Goal: Information Seeking & Learning: Learn about a topic

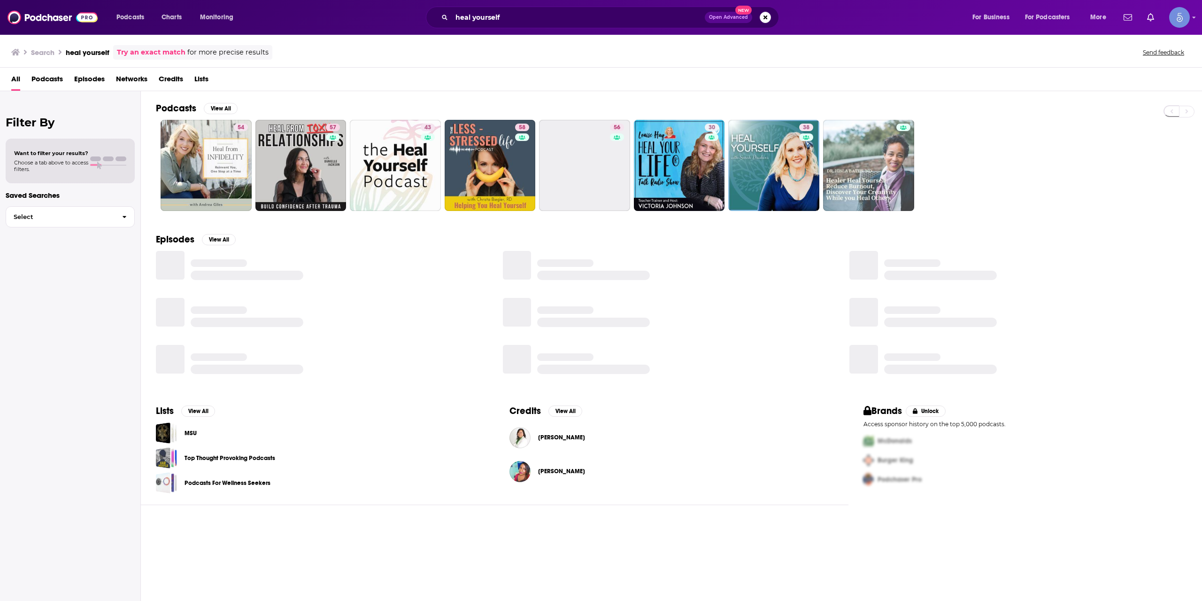
click at [509, 26] on div "heal yourself Open Advanced New" at bounding box center [602, 18] width 353 height 22
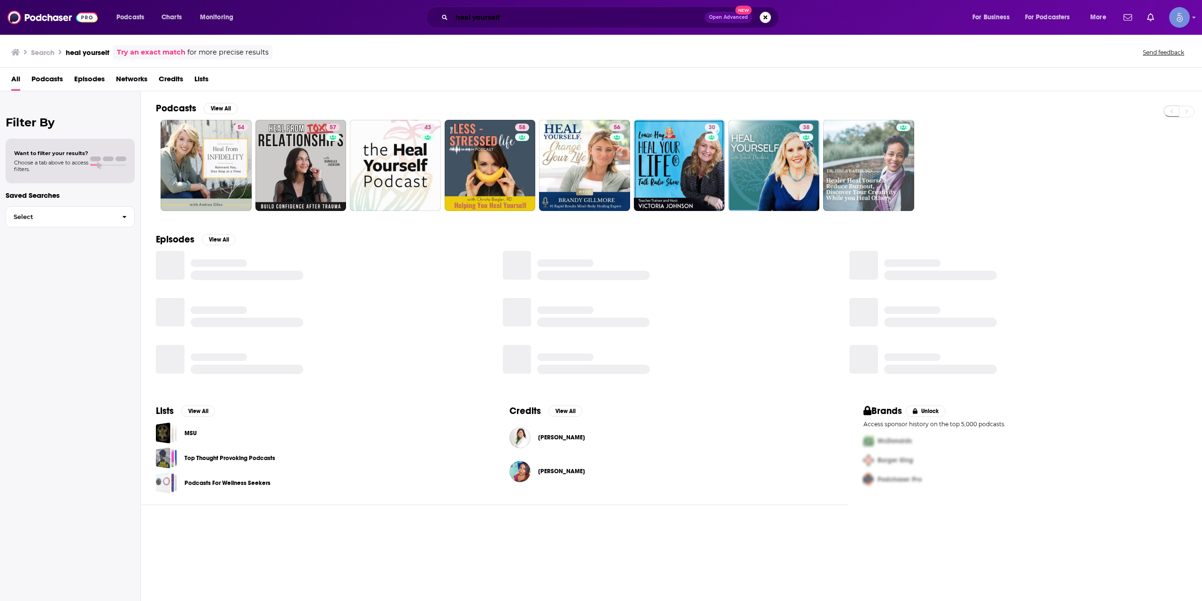
click at [508, 23] on input "heal yourself" at bounding box center [578, 17] width 253 height 15
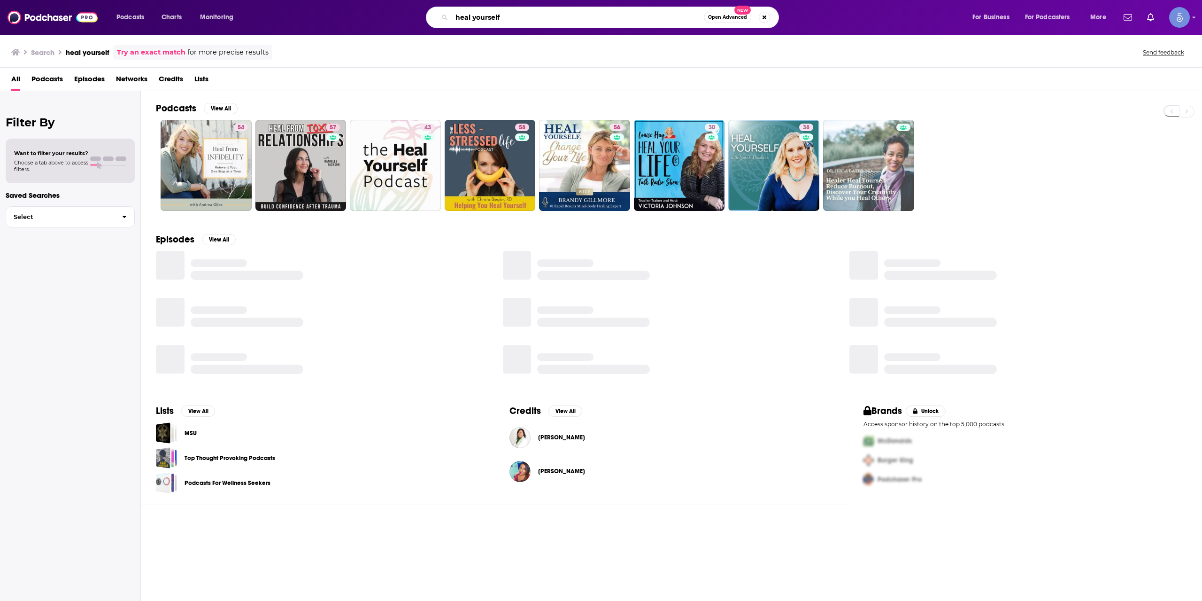
click at [508, 23] on input "heal yourself" at bounding box center [578, 17] width 252 height 15
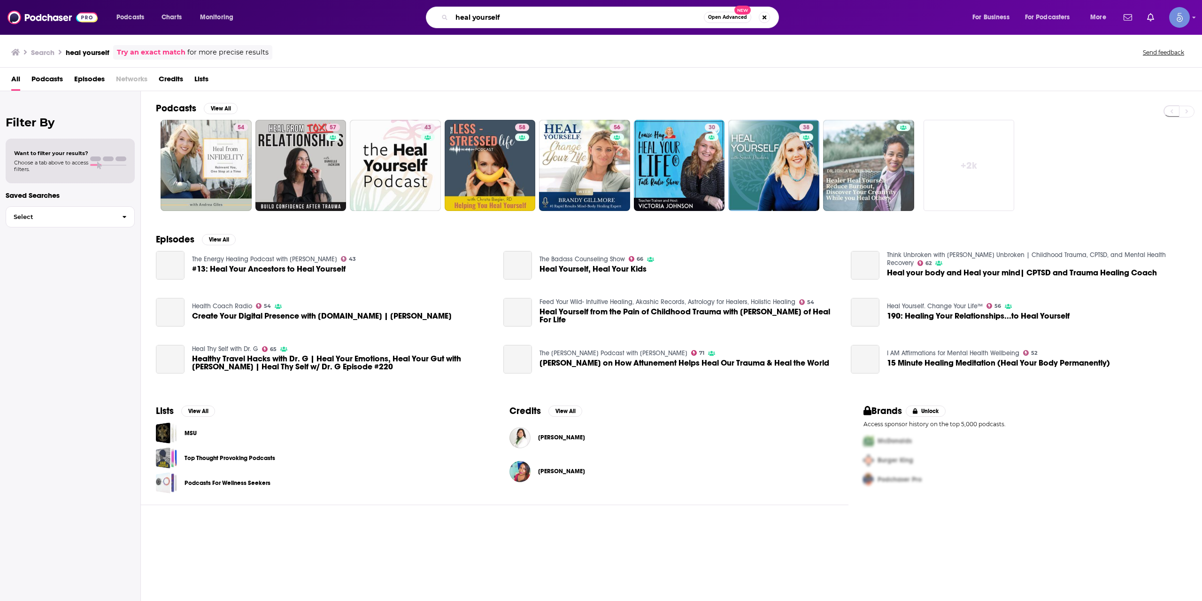
paste input "The Wrong Advice Podcast"
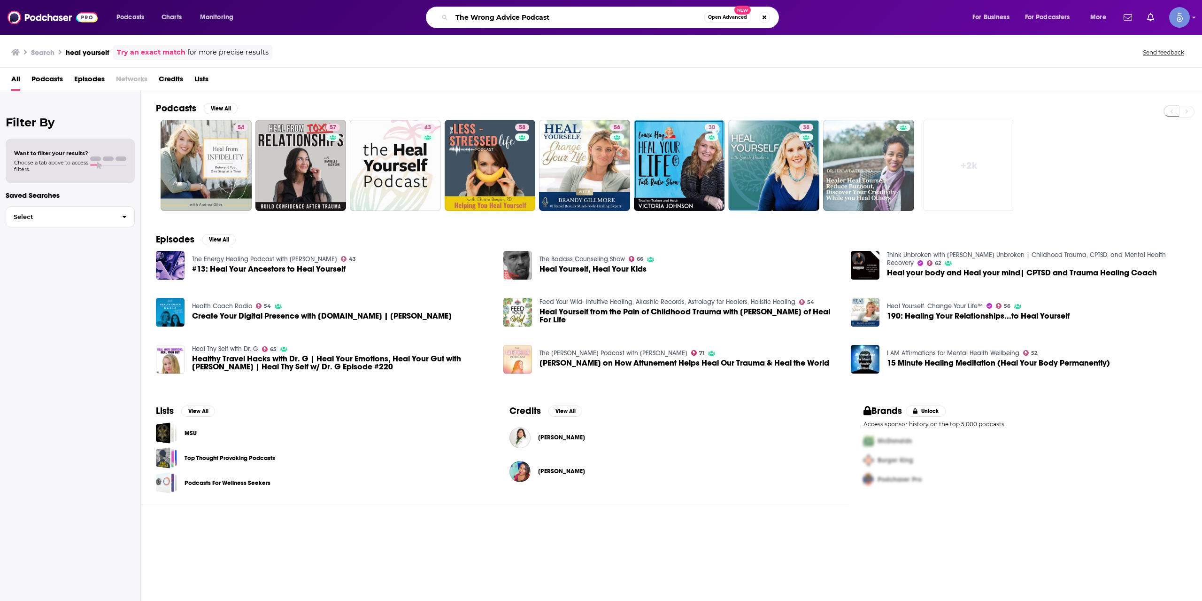
type input "The Wrong Advice Podcast"
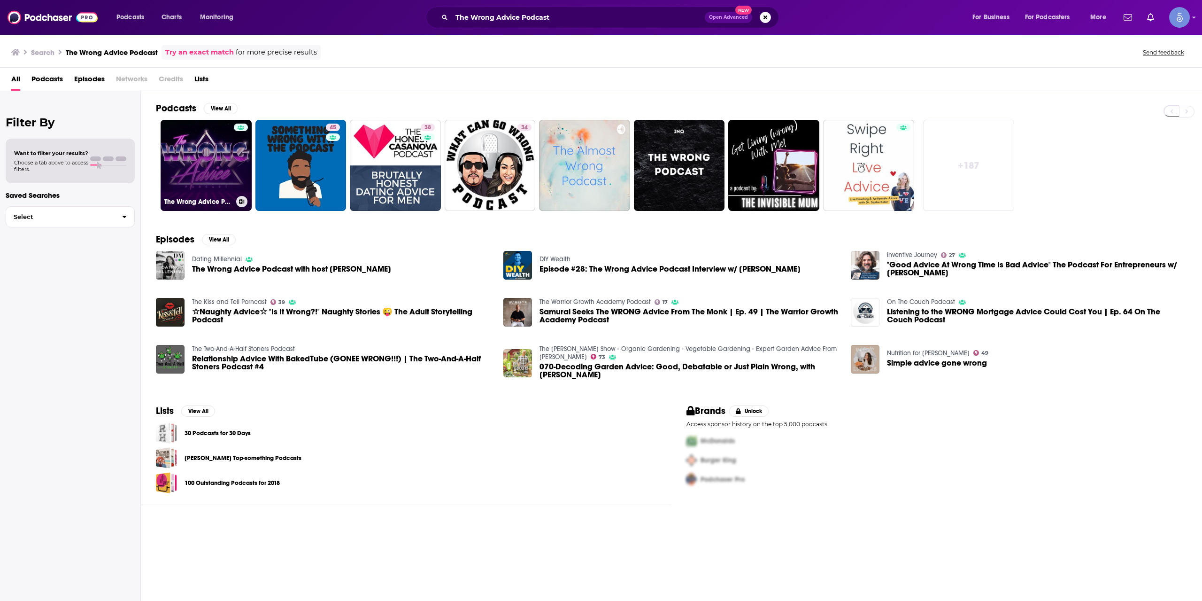
click at [202, 154] on link "The Wrong Advice Podcast" at bounding box center [206, 165] width 91 height 91
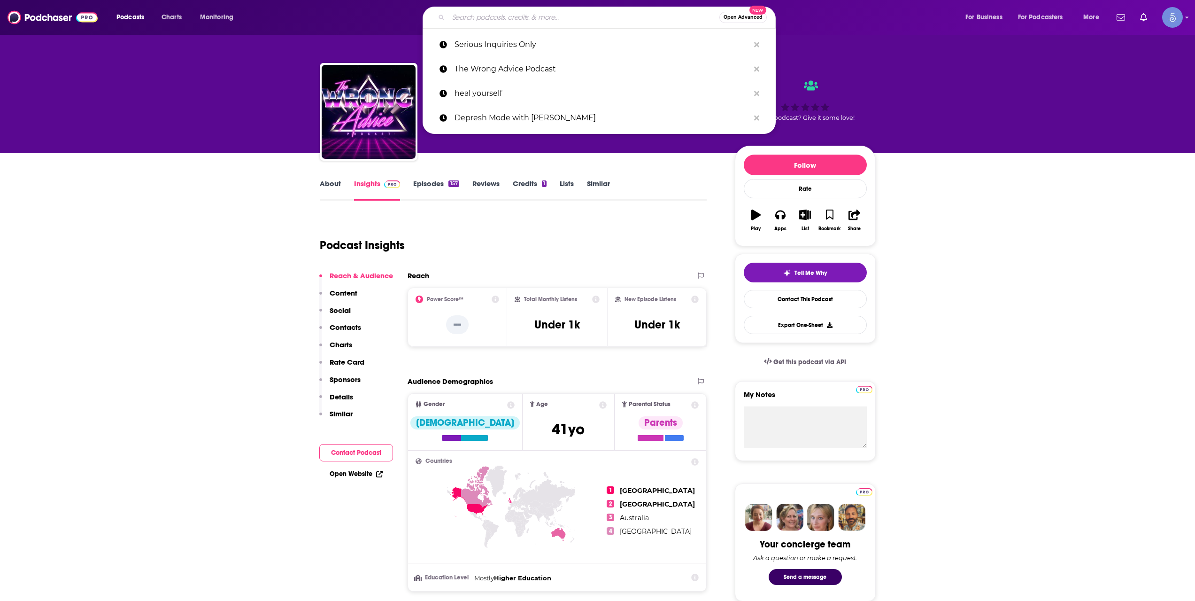
click at [555, 18] on input "Search podcasts, credits, & more..." at bounding box center [583, 17] width 271 height 15
paste input "Acta Non Verba"
type input "Acta Non Verba"
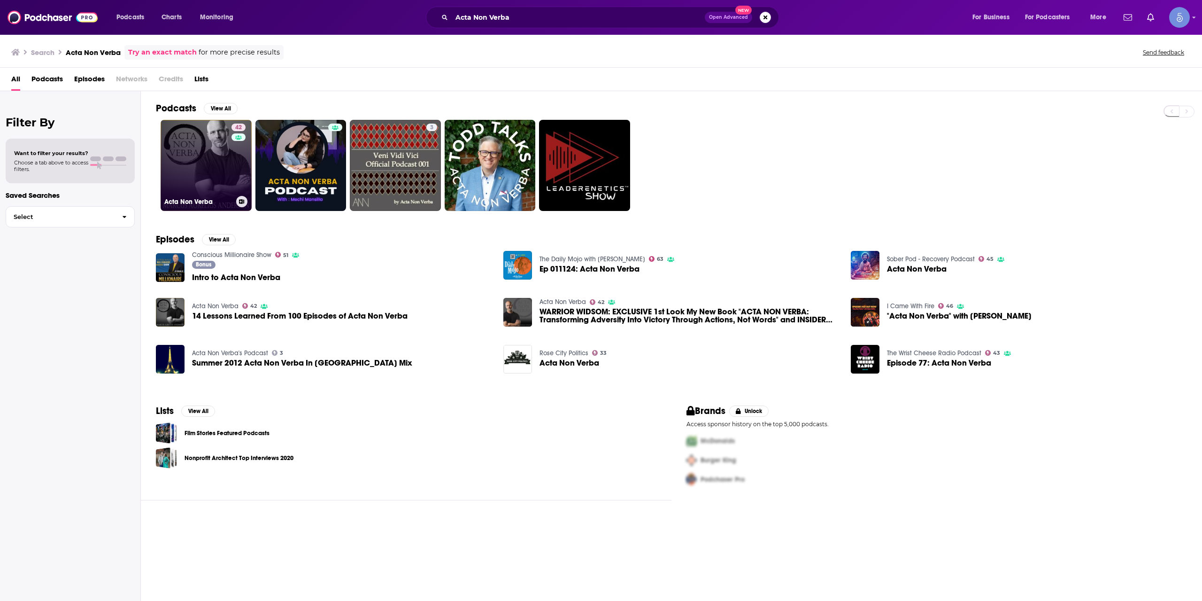
click at [192, 162] on link "42 Acta Non Verba" at bounding box center [206, 165] width 91 height 91
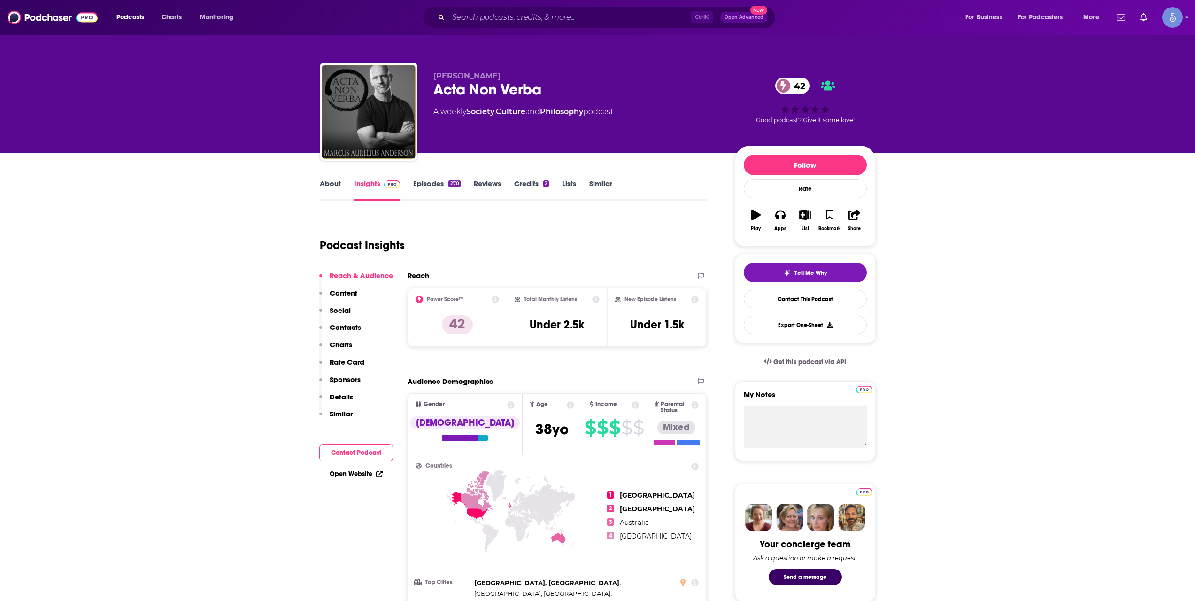
click at [533, 28] on div "Podcasts Charts Monitoring Ctrl K Open Advanced New For Business For Podcasters…" at bounding box center [597, 17] width 1195 height 35
click at [533, 17] on input "Search podcasts, credits, & more..." at bounding box center [569, 17] width 242 height 15
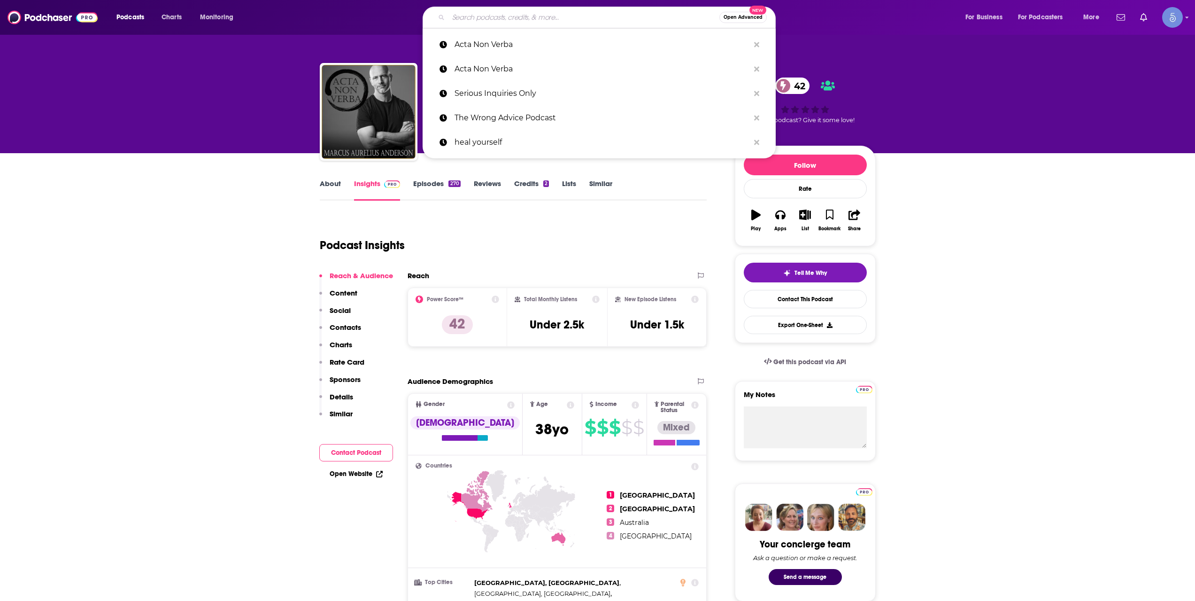
paste input "The Resilient Life"
type input "The Resilient Life"
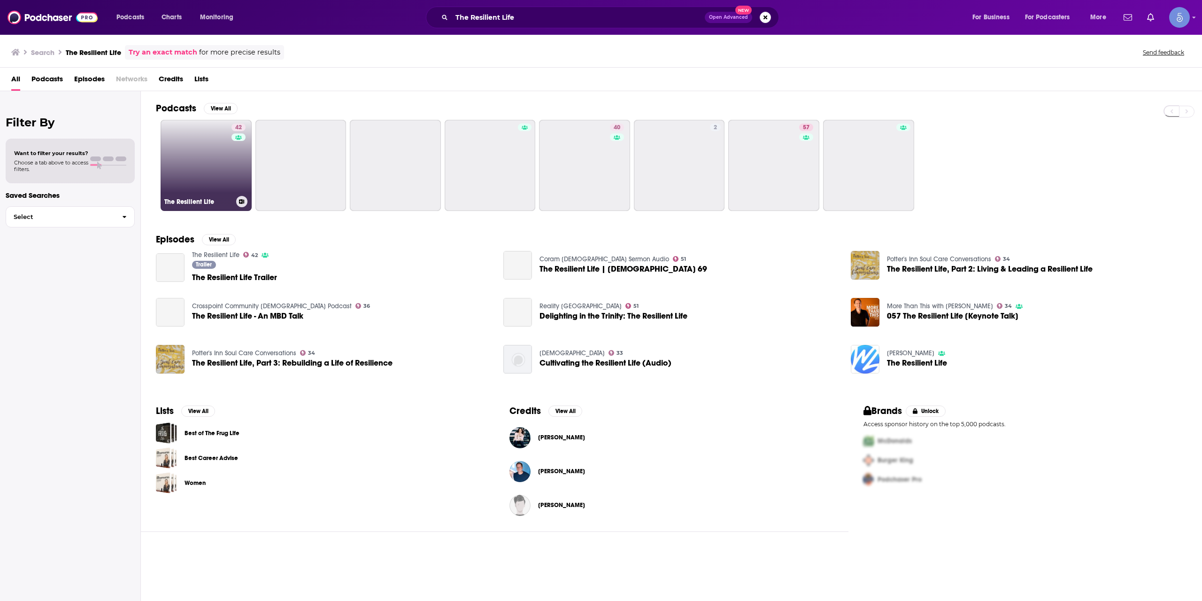
click at [215, 148] on link "42 The Resilient Life" at bounding box center [206, 165] width 91 height 91
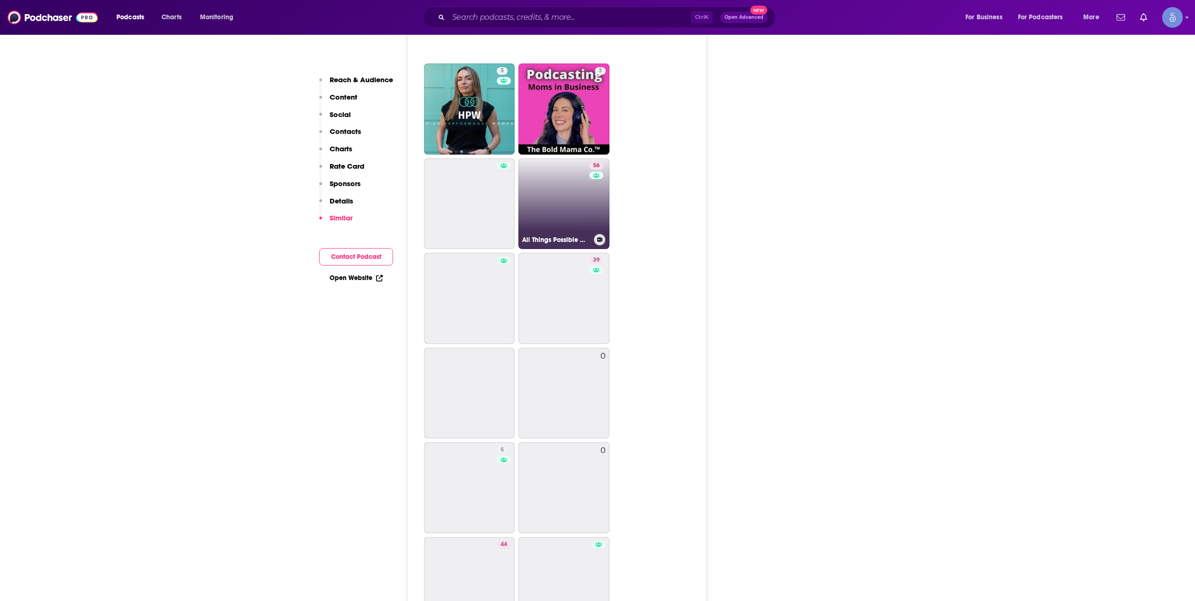
scroll to position [2035, 0]
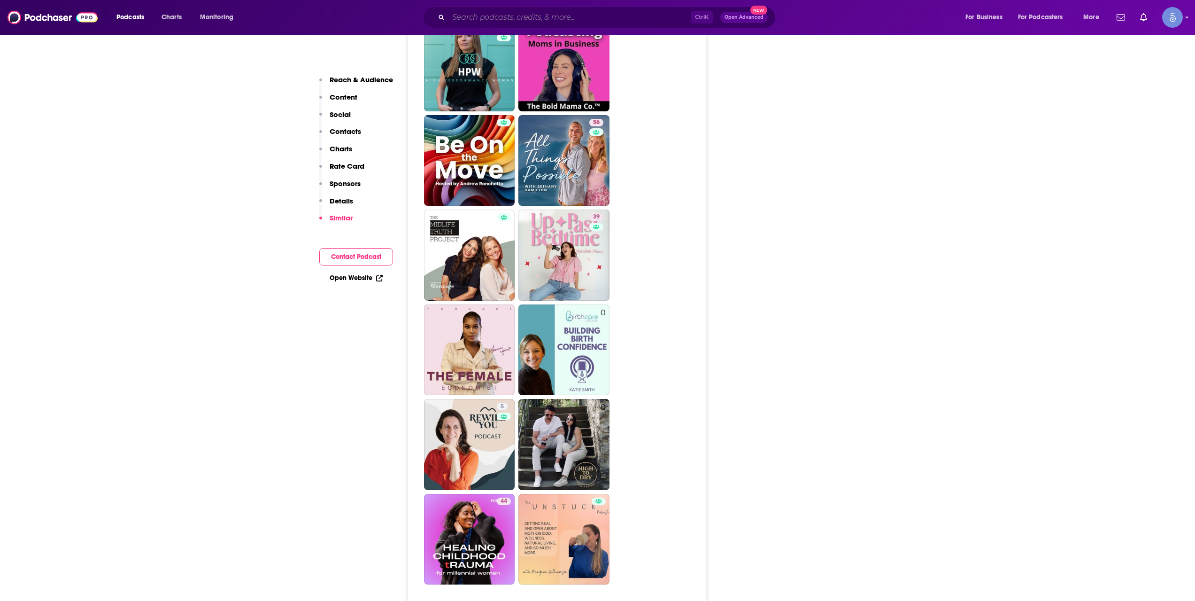
click at [536, 23] on input "Search podcasts, credits, & more..." at bounding box center [569, 17] width 242 height 15
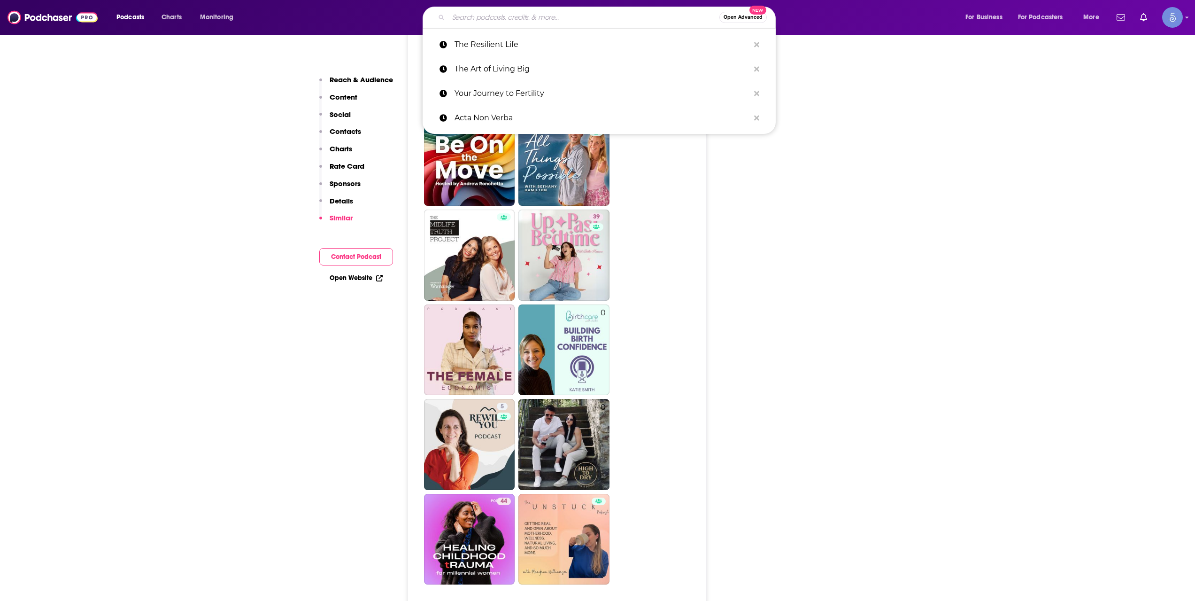
paste input "Life On Purpose Podcast with [PERSON_NAME]"
type input "Life On Purpose Podcast with [PERSON_NAME]"
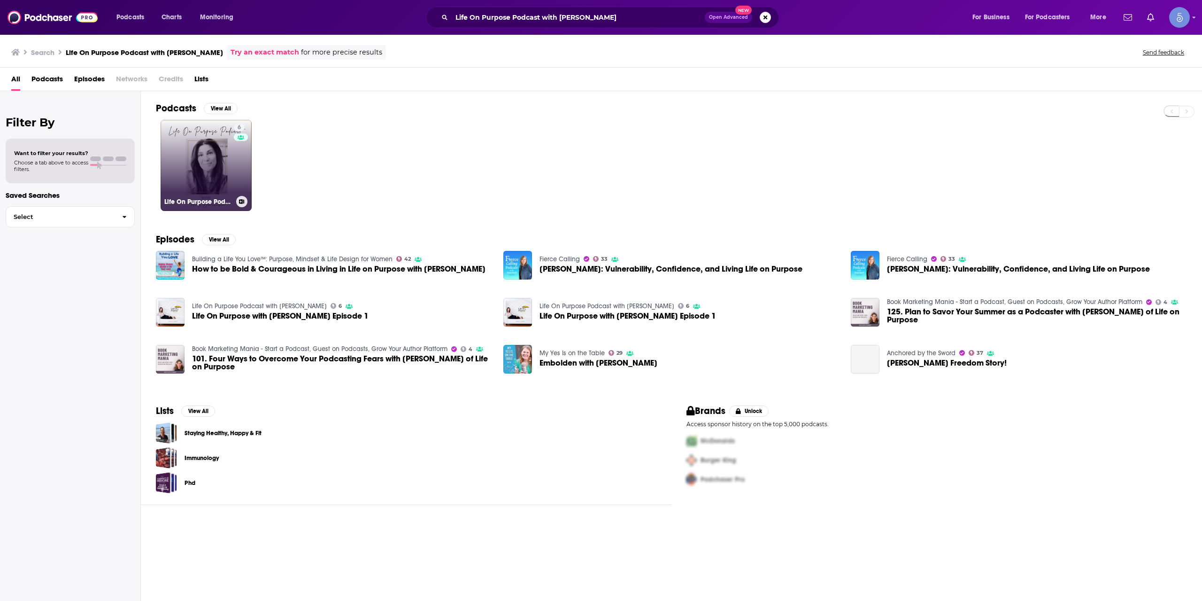
click at [235, 151] on div "6" at bounding box center [241, 160] width 14 height 72
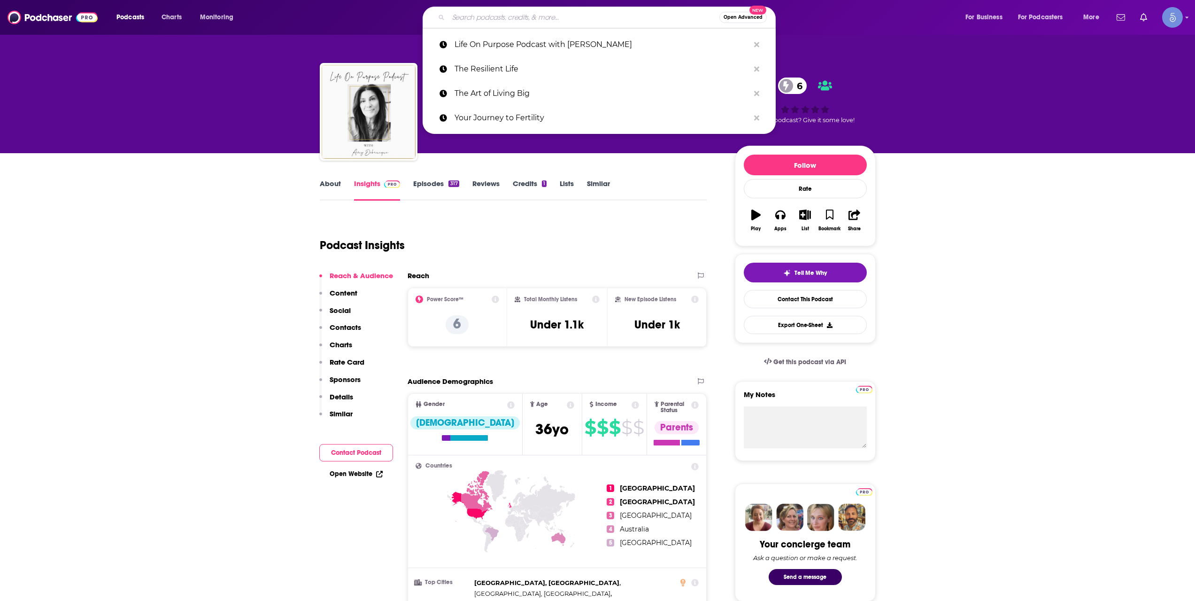
click at [458, 15] on input "Search podcasts, credits, & more..." at bounding box center [583, 17] width 271 height 15
paste input "Threads of Enlightenment"
type input "Threads of Enlightenment"
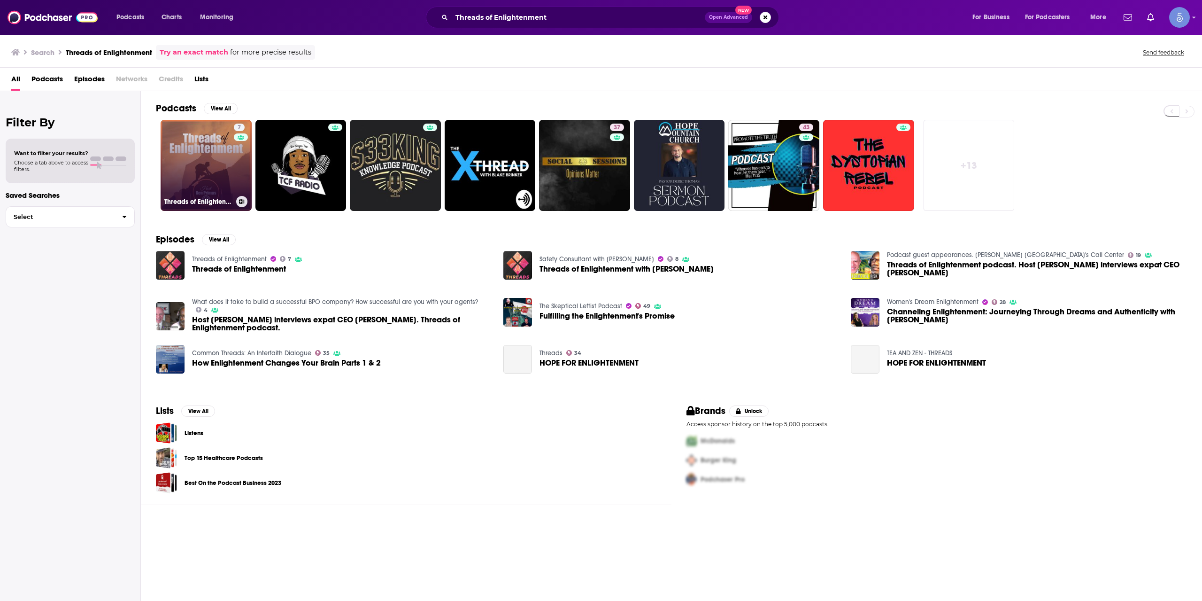
click at [234, 172] on div "7" at bounding box center [241, 160] width 14 height 72
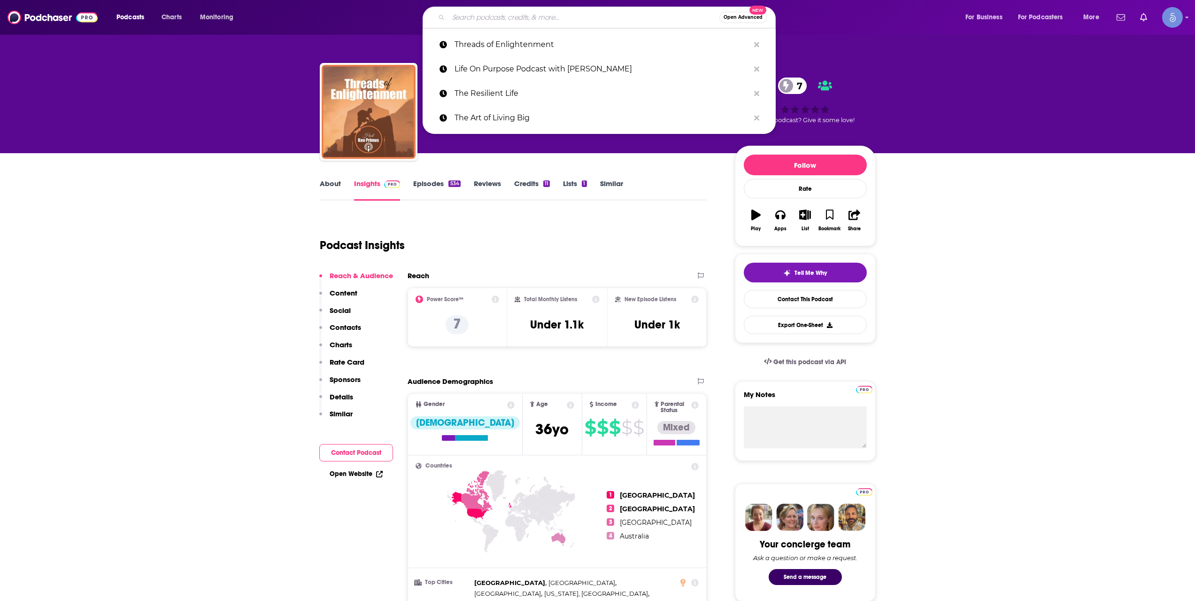
click at [461, 22] on input "Search podcasts, credits, & more..." at bounding box center [583, 17] width 271 height 15
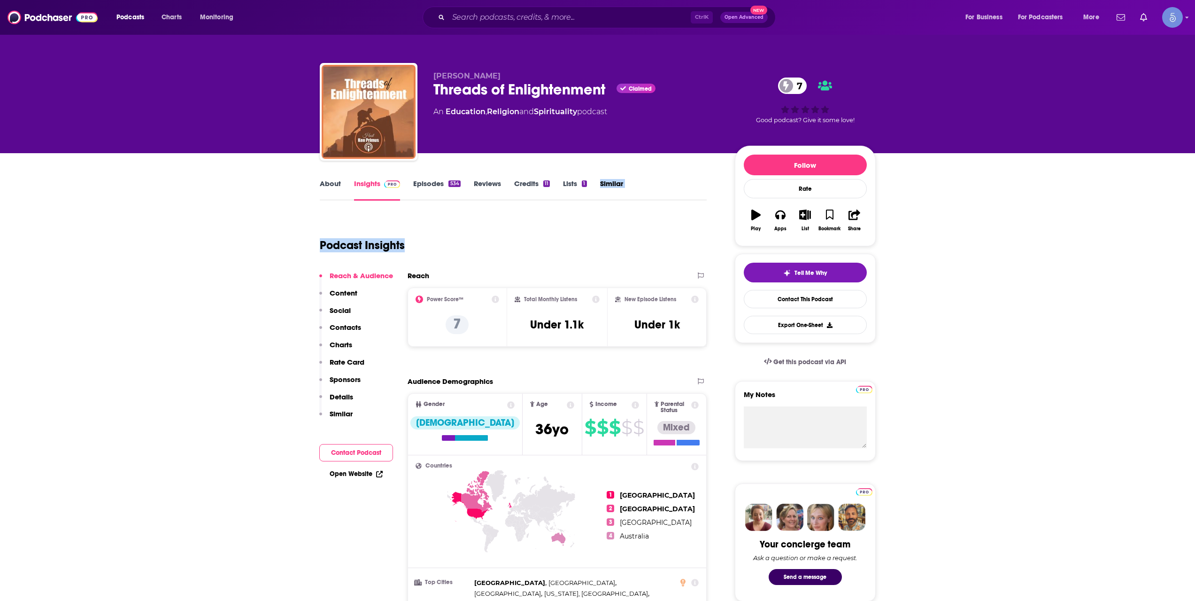
drag, startPoint x: 583, startPoint y: 243, endPoint x: 585, endPoint y: 162, distance: 81.7
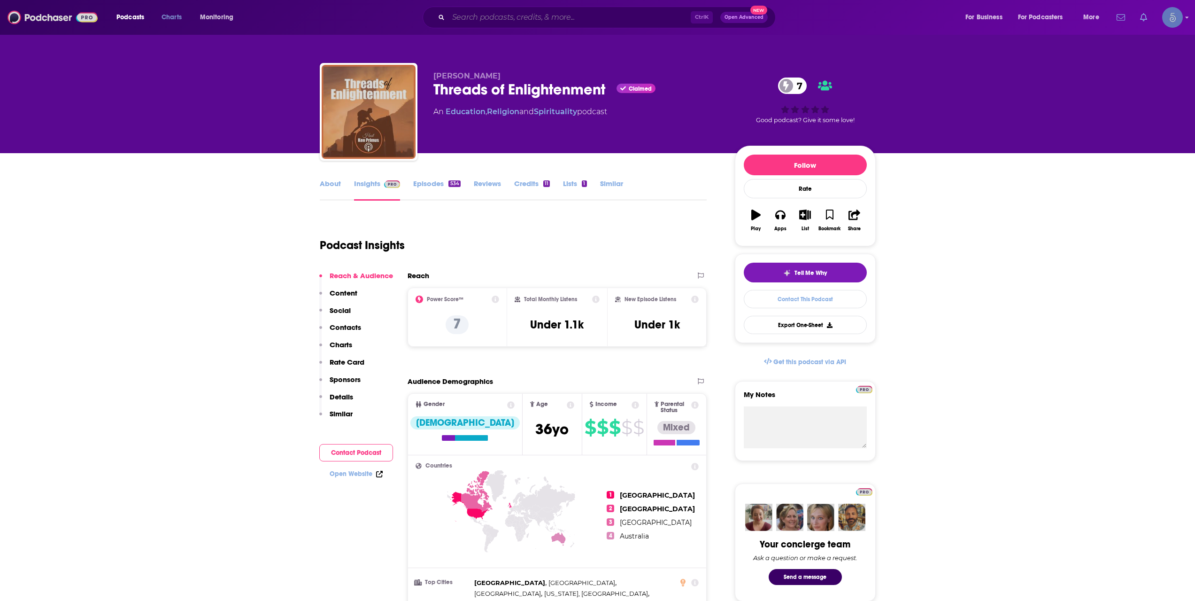
click at [506, 21] on input "Search podcasts, credits, & more..." at bounding box center [569, 17] width 242 height 15
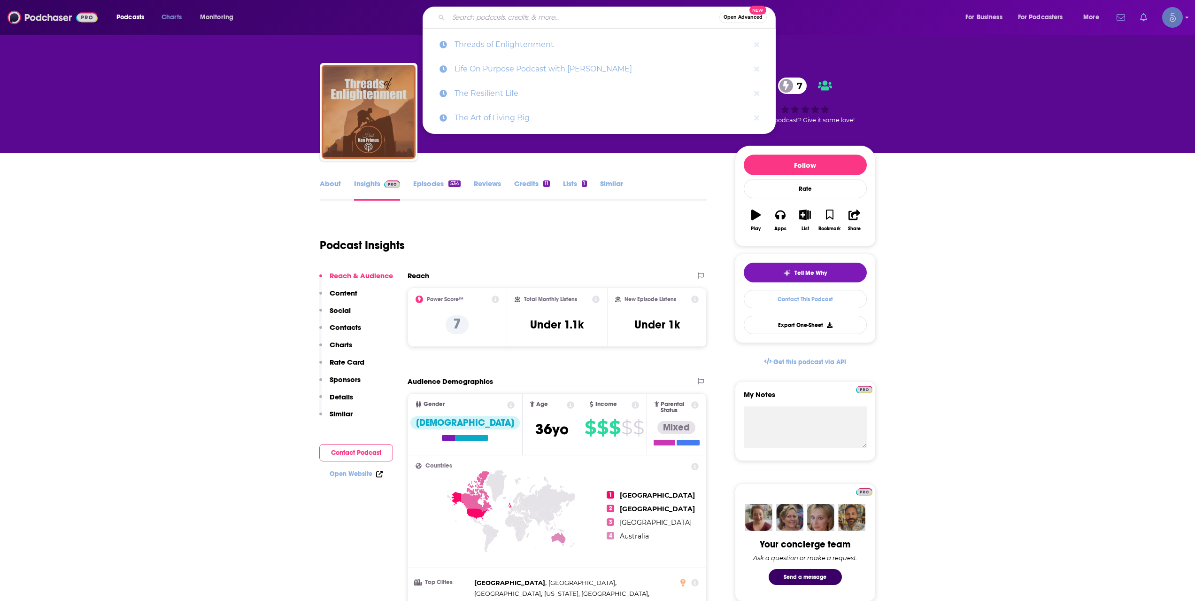
click at [506, 21] on input "Search podcasts, credits, & more..." at bounding box center [583, 17] width 271 height 15
paste input "Stuck In My Mind Podcast"
type input "Stuck In My Mind Podcast"
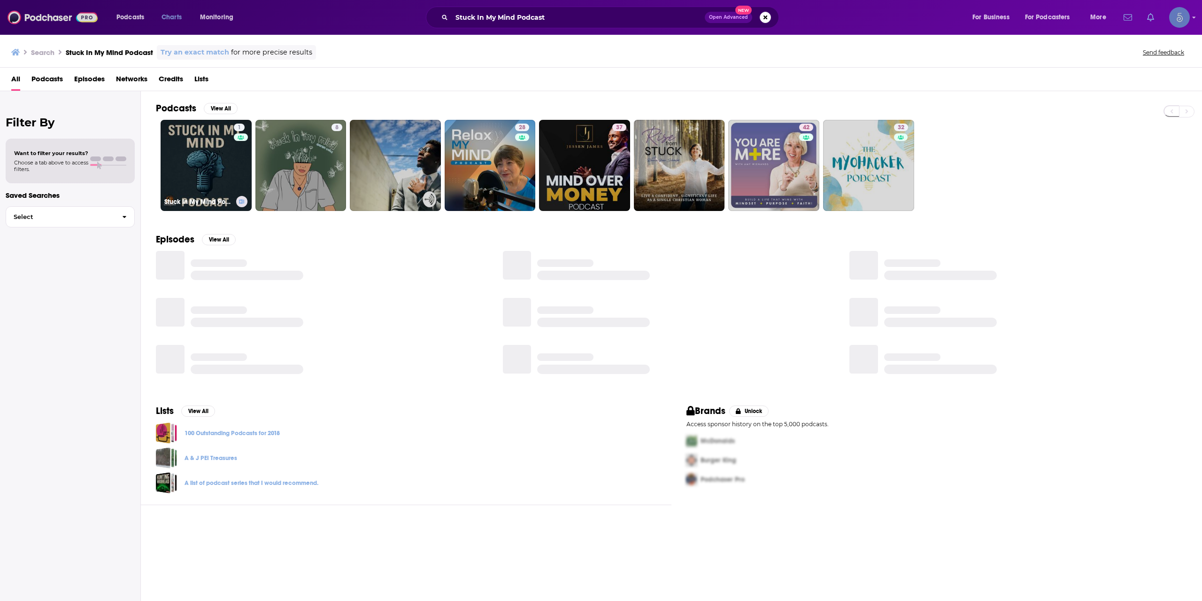
click at [214, 171] on link "1 Stuck In My Mind Podcast" at bounding box center [206, 165] width 91 height 91
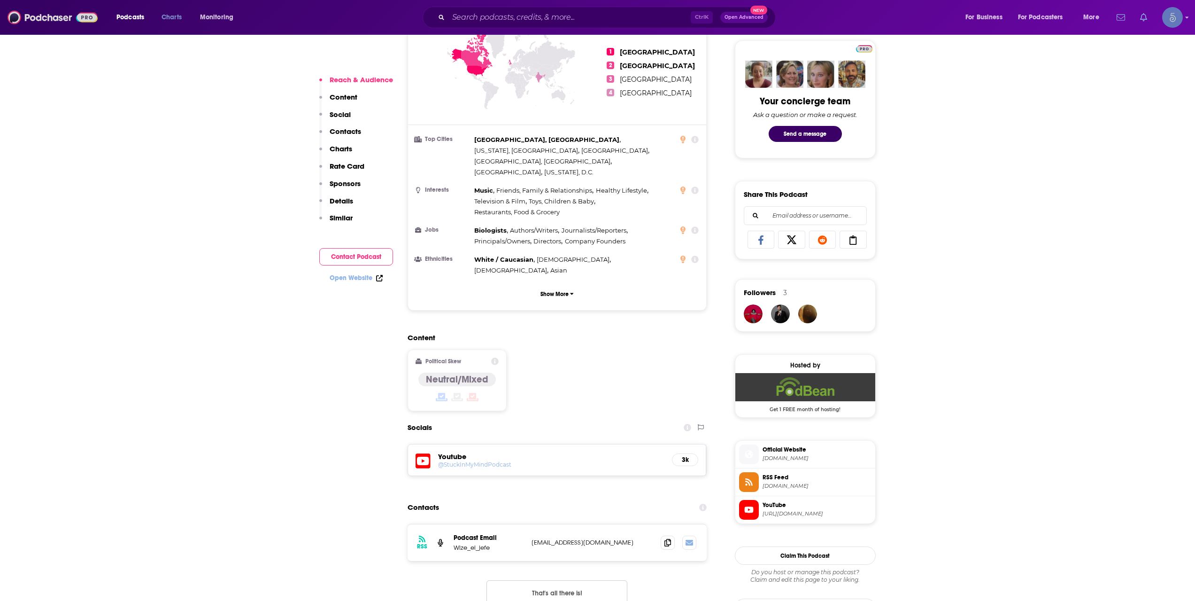
scroll to position [470, 0]
